Goal: Task Accomplishment & Management: Use online tool/utility

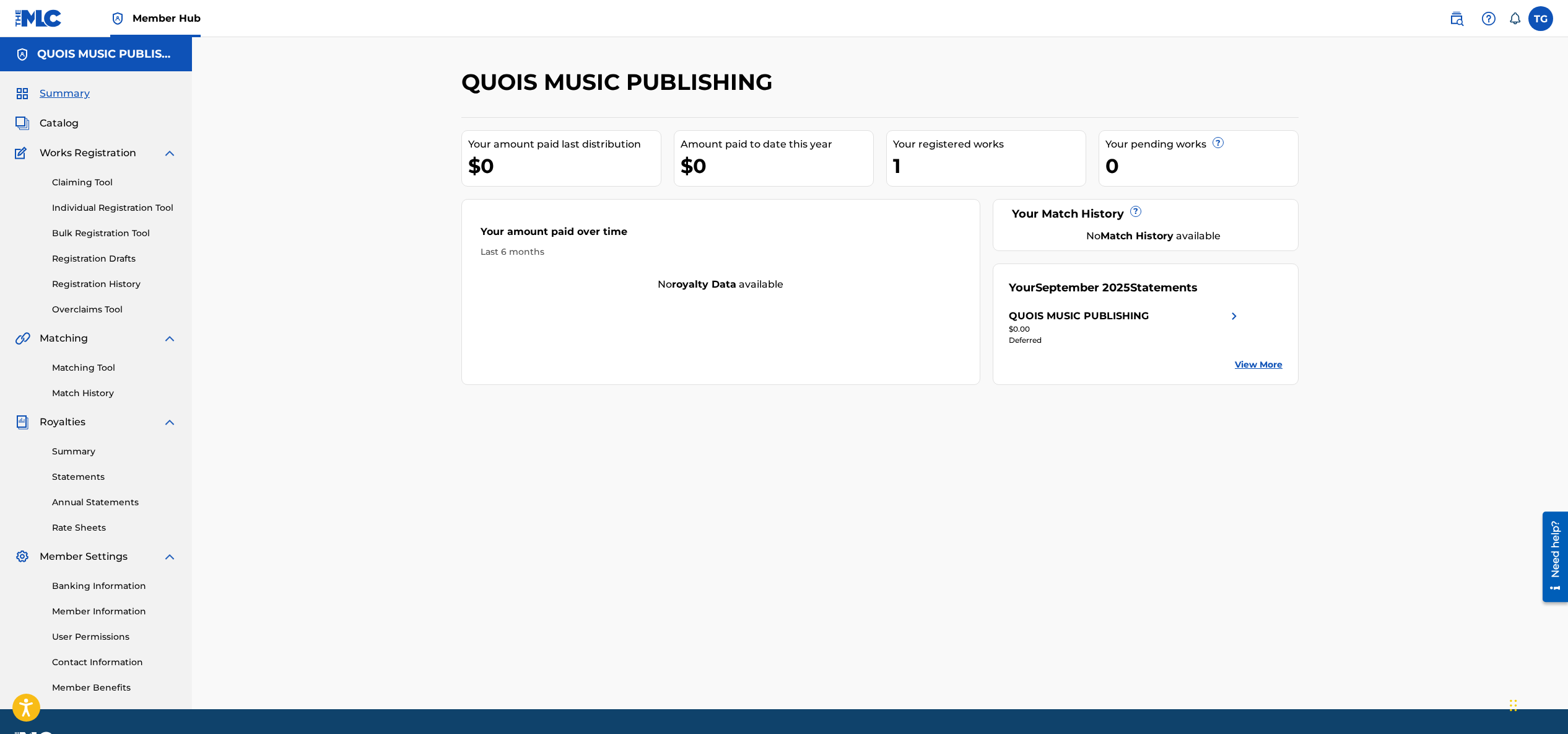
click at [1248, 366] on link "View More" at bounding box center [1259, 365] width 48 height 13
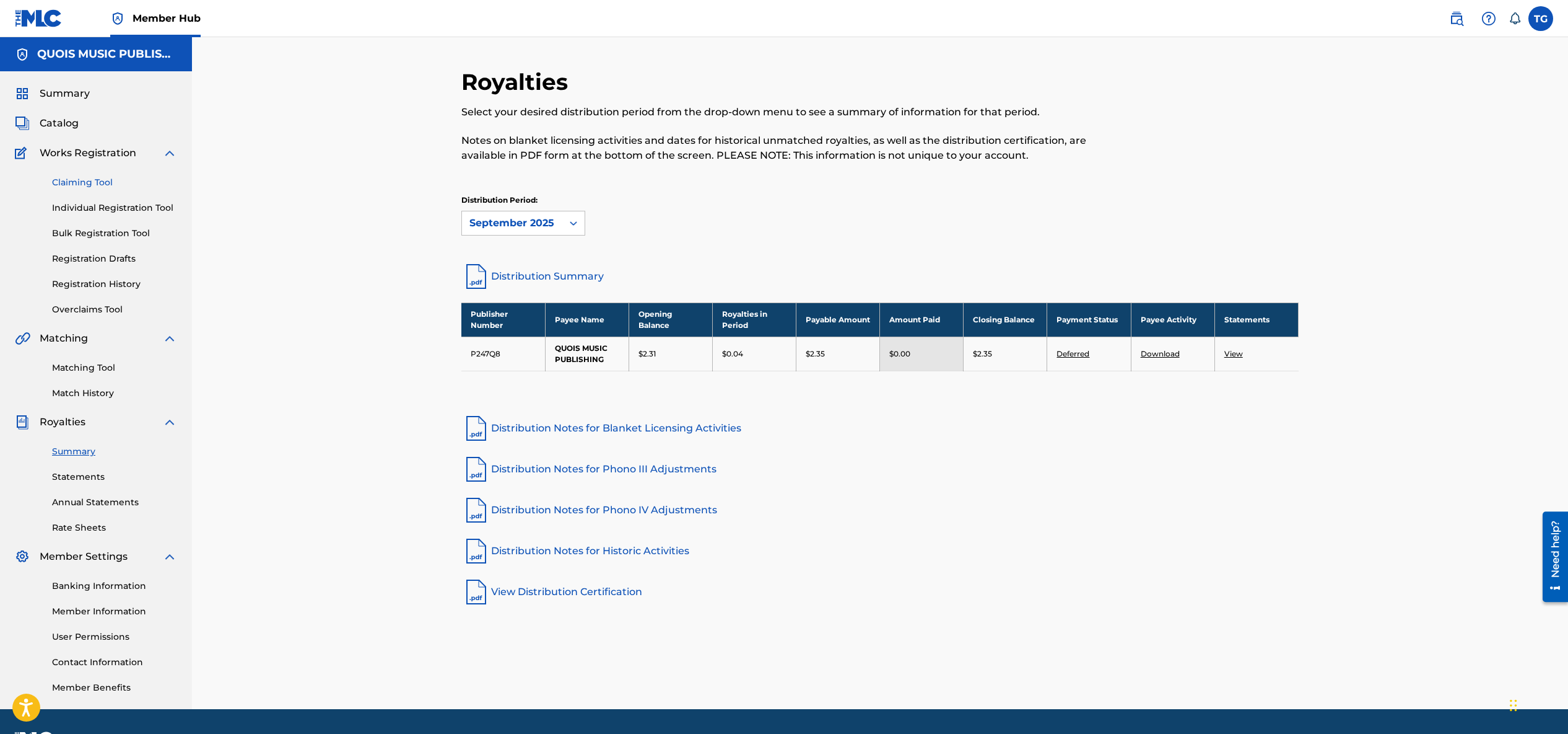
click at [94, 179] on link "Claiming Tool" at bounding box center [114, 182] width 125 height 13
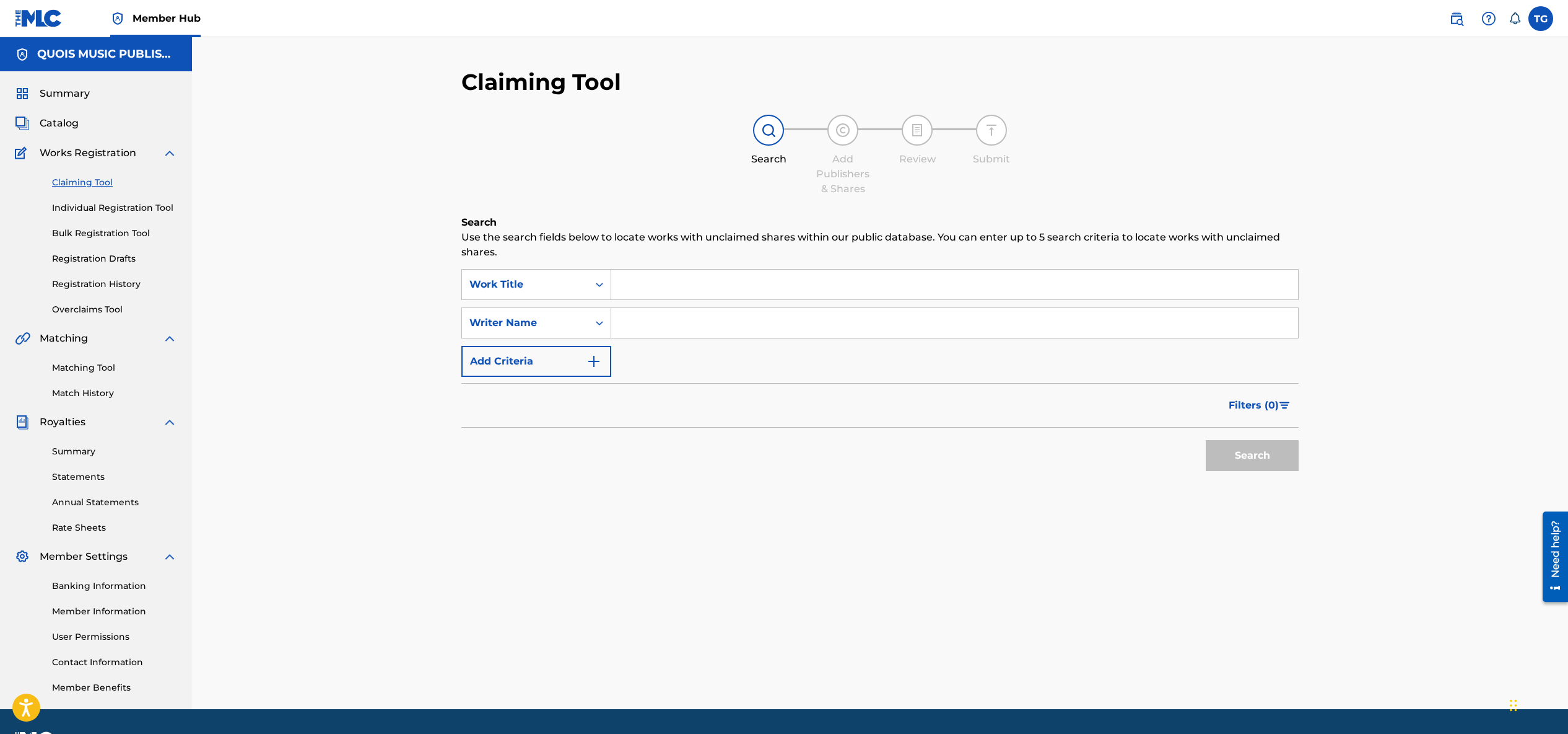
click at [678, 277] on input "Search Form" at bounding box center [954, 285] width 687 height 30
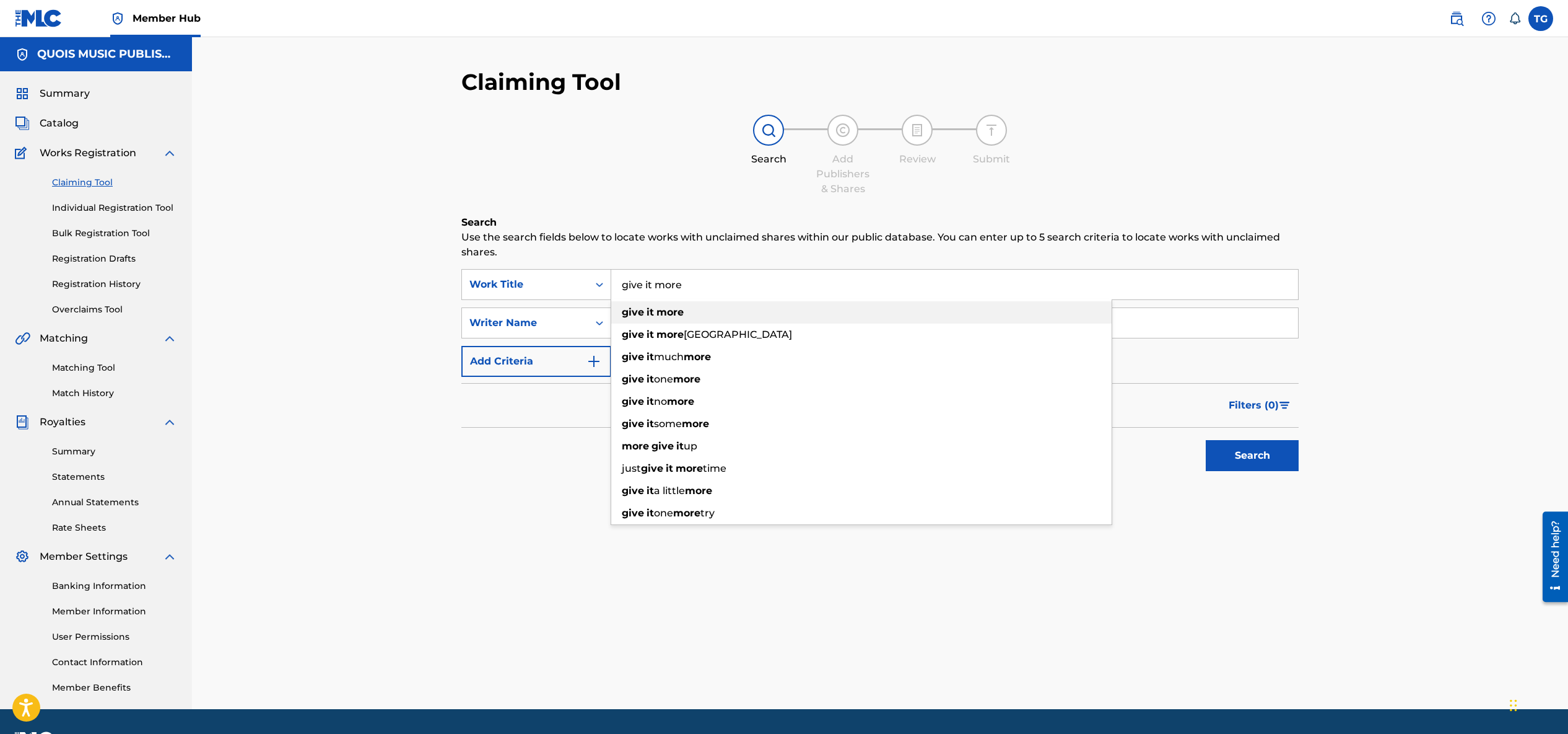
type input "give it more"
click at [677, 316] on strong "more" at bounding box center [670, 313] width 27 height 12
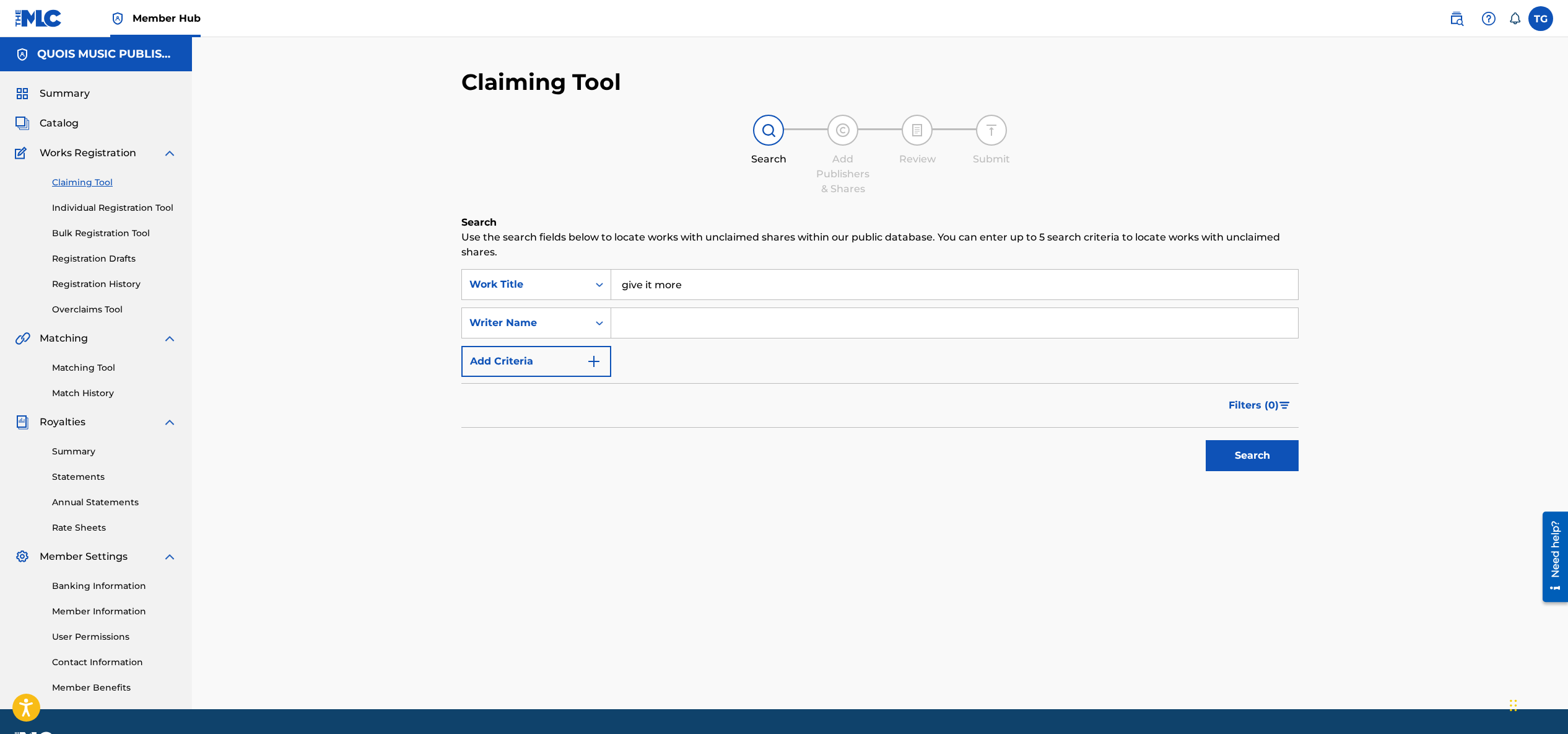
click at [677, 330] on input "Search Form" at bounding box center [954, 323] width 687 height 30
type input "turquoise [PERSON_NAME]"
click at [1229, 451] on button "Search" at bounding box center [1252, 455] width 93 height 31
click at [574, 364] on button "Add Criteria" at bounding box center [536, 361] width 150 height 31
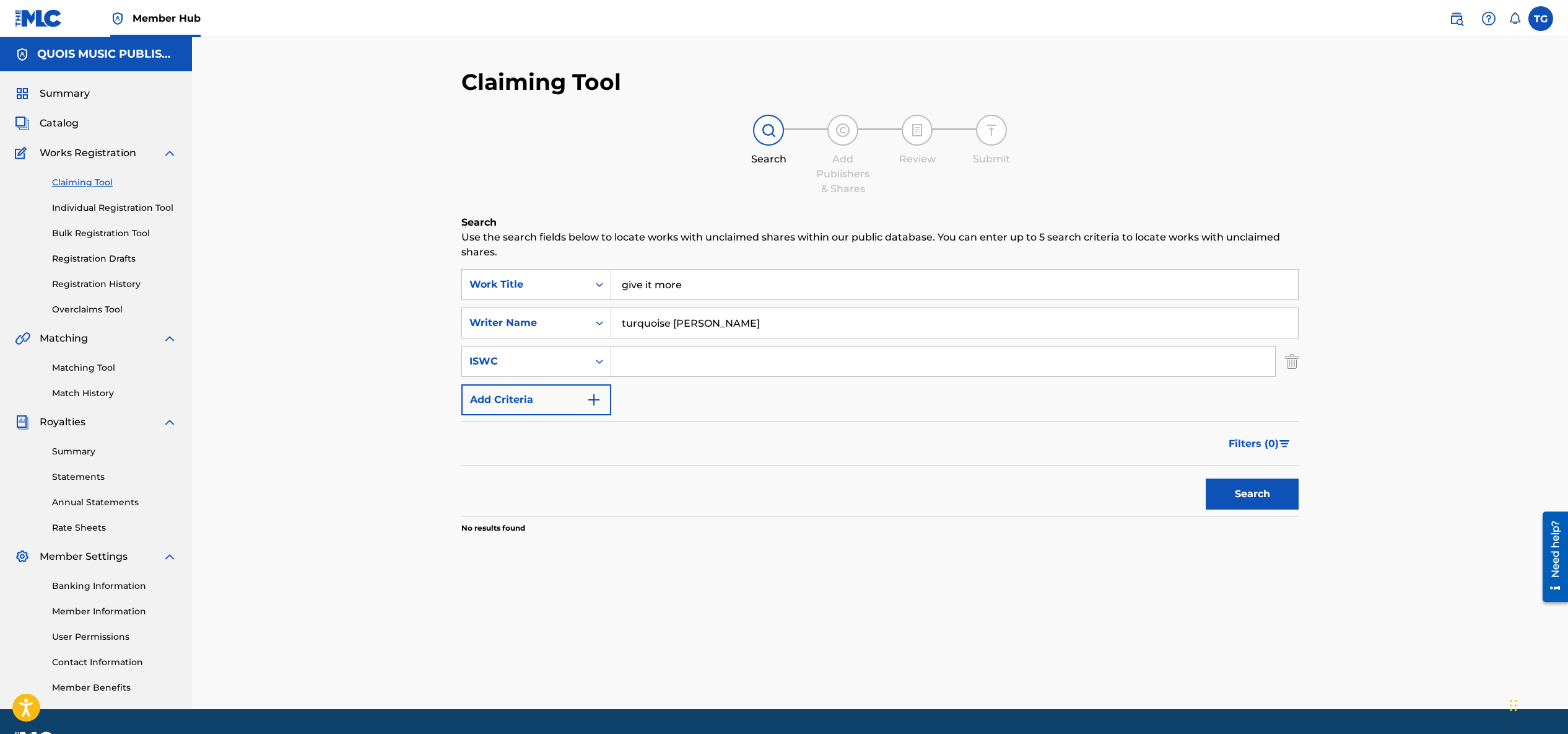
click at [672, 368] on input "Search Form" at bounding box center [942, 362] width 664 height 30
